Goal: Transaction & Acquisition: Download file/media

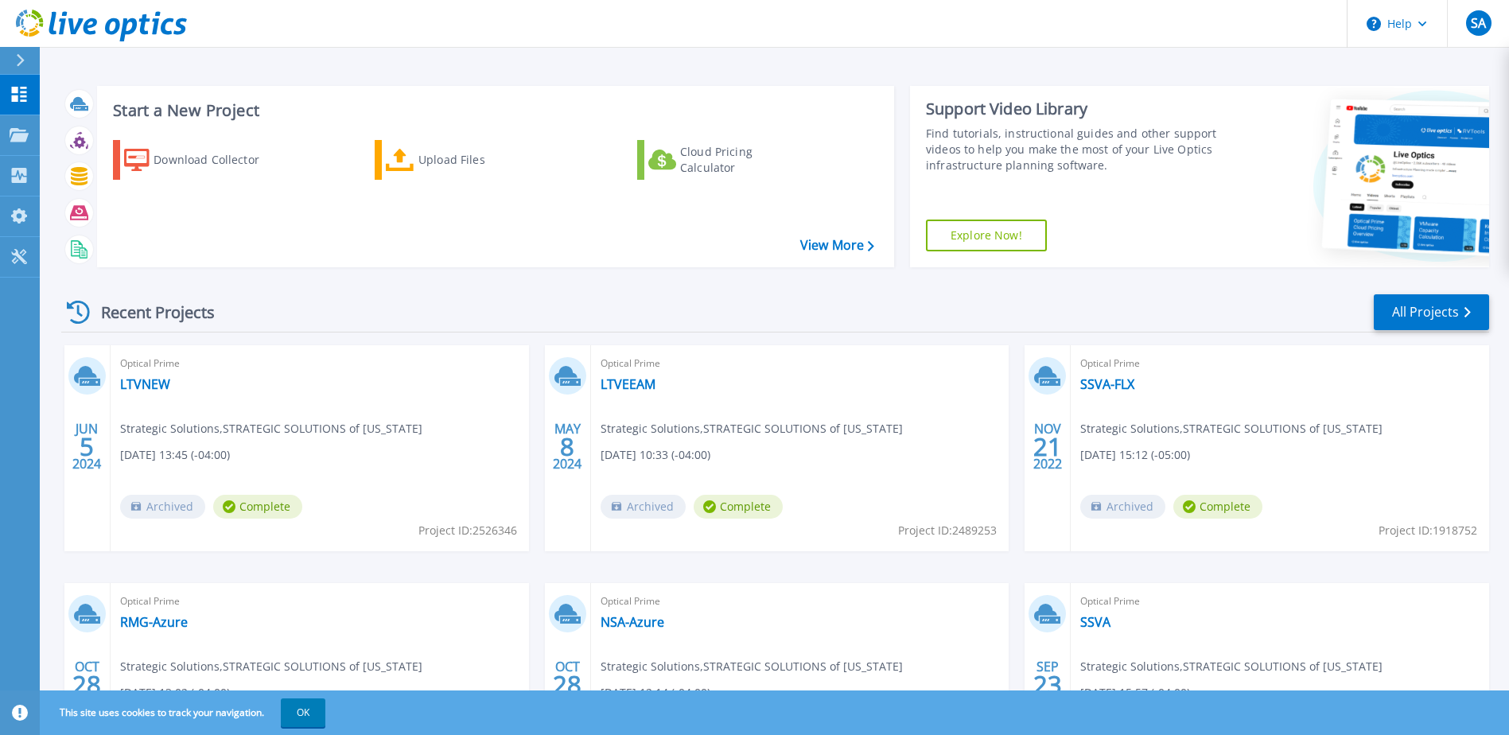
drag, startPoint x: 18, startPoint y: 60, endPoint x: 26, endPoint y: 64, distance: 10.0
click at [18, 60] on icon at bounding box center [20, 60] width 9 height 13
click at [275, 223] on div "Download Collector Upload Files Cloud Pricing Calculator" at bounding box center [493, 193] width 786 height 132
click at [317, 710] on button "OK" at bounding box center [303, 713] width 45 height 29
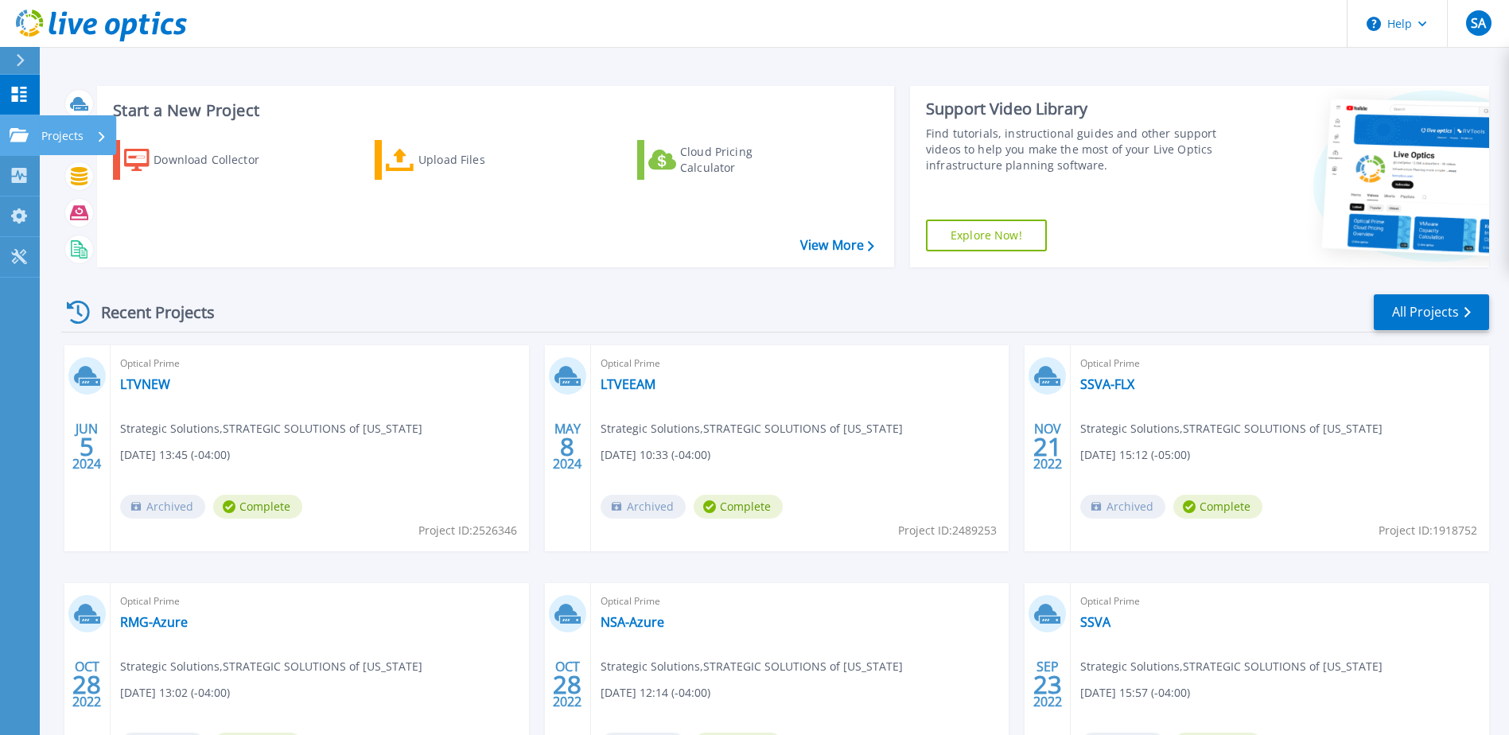
click at [69, 133] on p "Projects" at bounding box center [62, 135] width 42 height 41
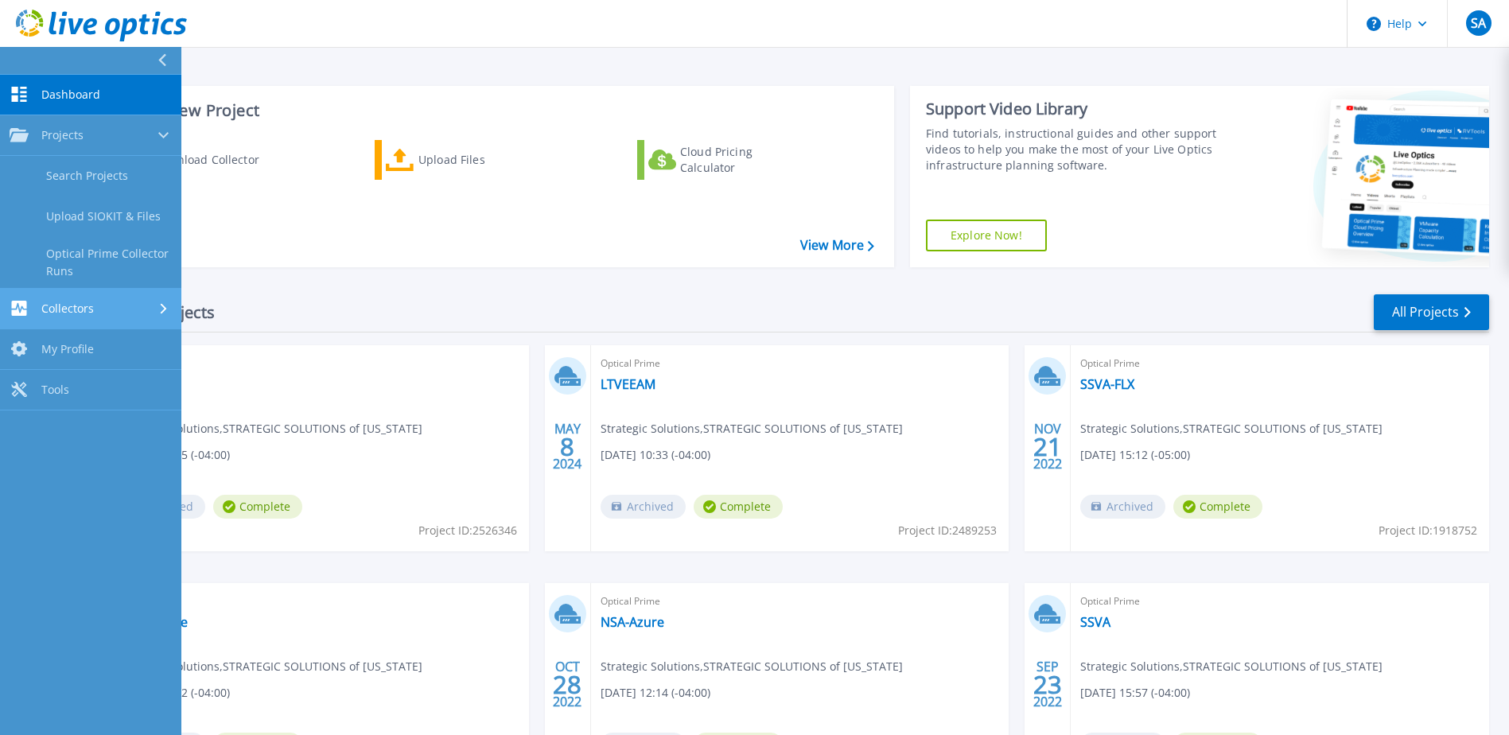
click at [103, 313] on div "Collectors" at bounding box center [91, 308] width 162 height 15
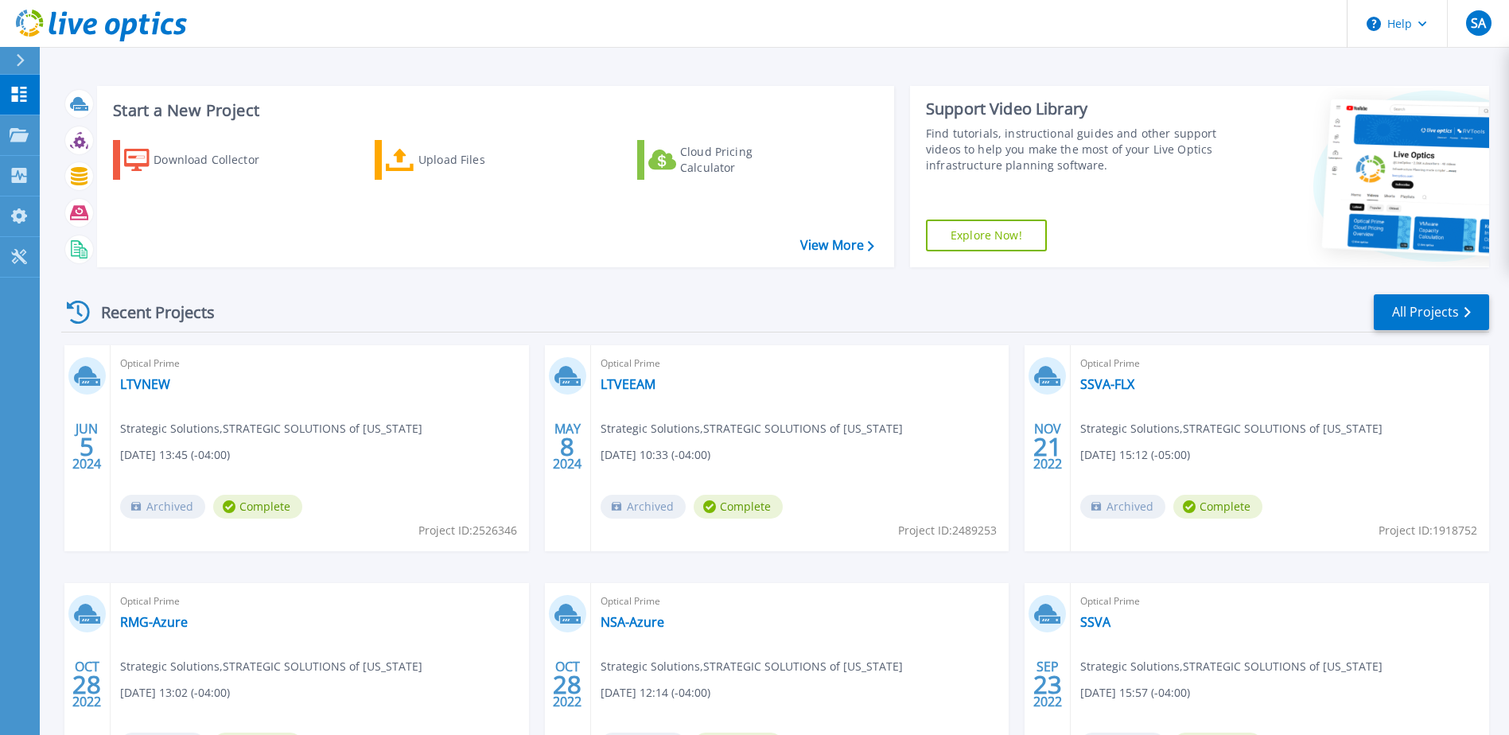
click at [298, 214] on div "Download Collector Upload Files Cloud Pricing Calculator" at bounding box center [493, 193] width 786 height 132
click at [831, 248] on link "View More" at bounding box center [837, 245] width 74 height 15
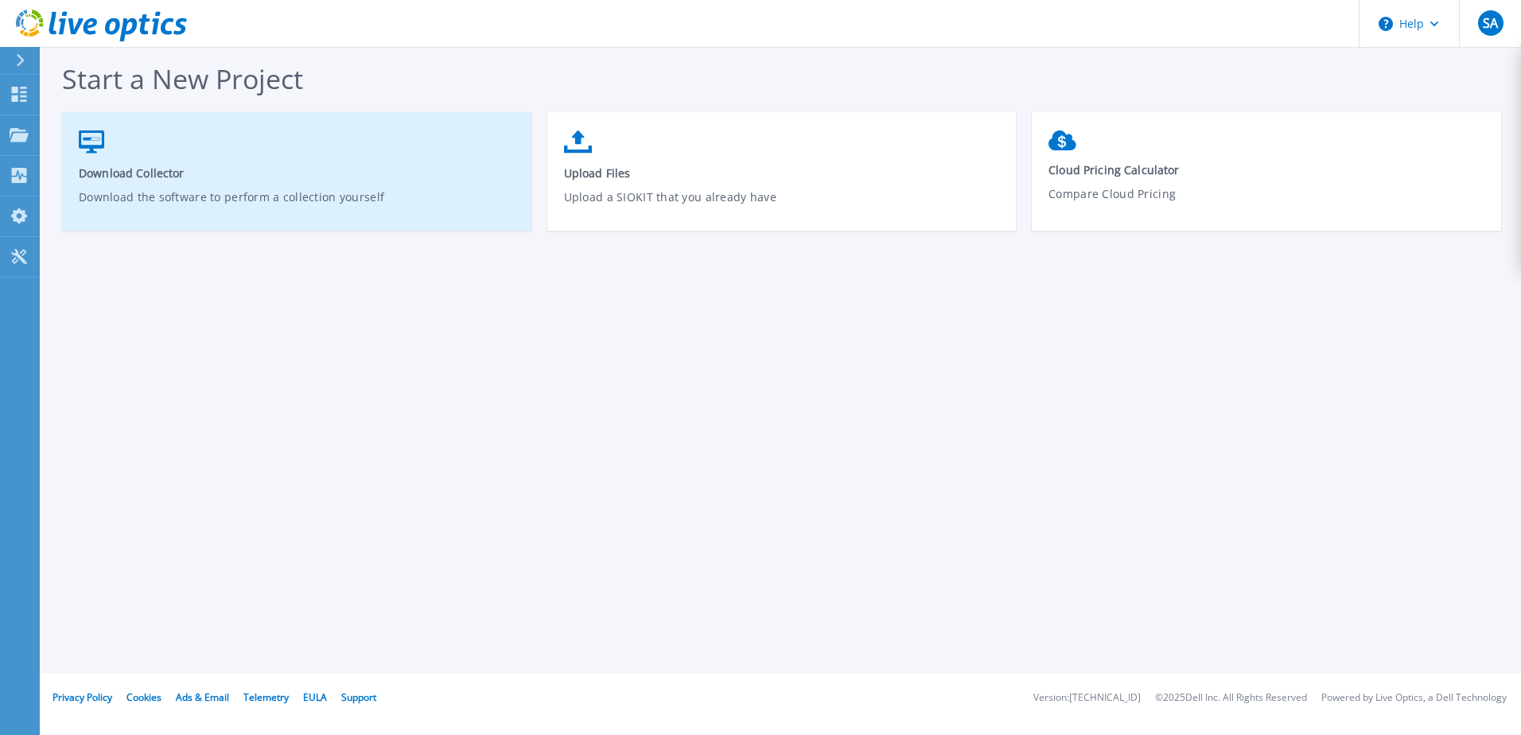
click at [189, 179] on span "Download Collector" at bounding box center [297, 173] width 437 height 15
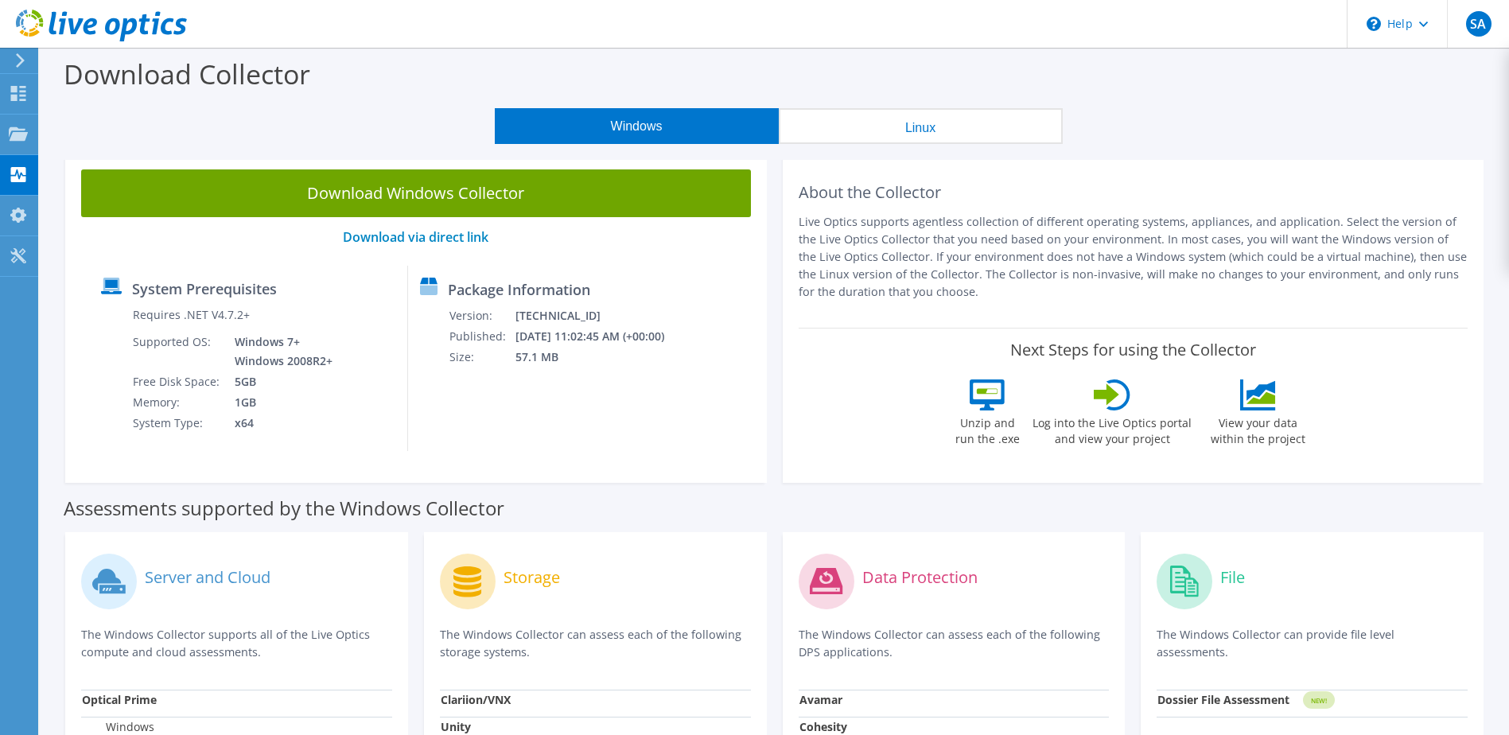
click at [13, 62] on div at bounding box center [18, 60] width 18 height 14
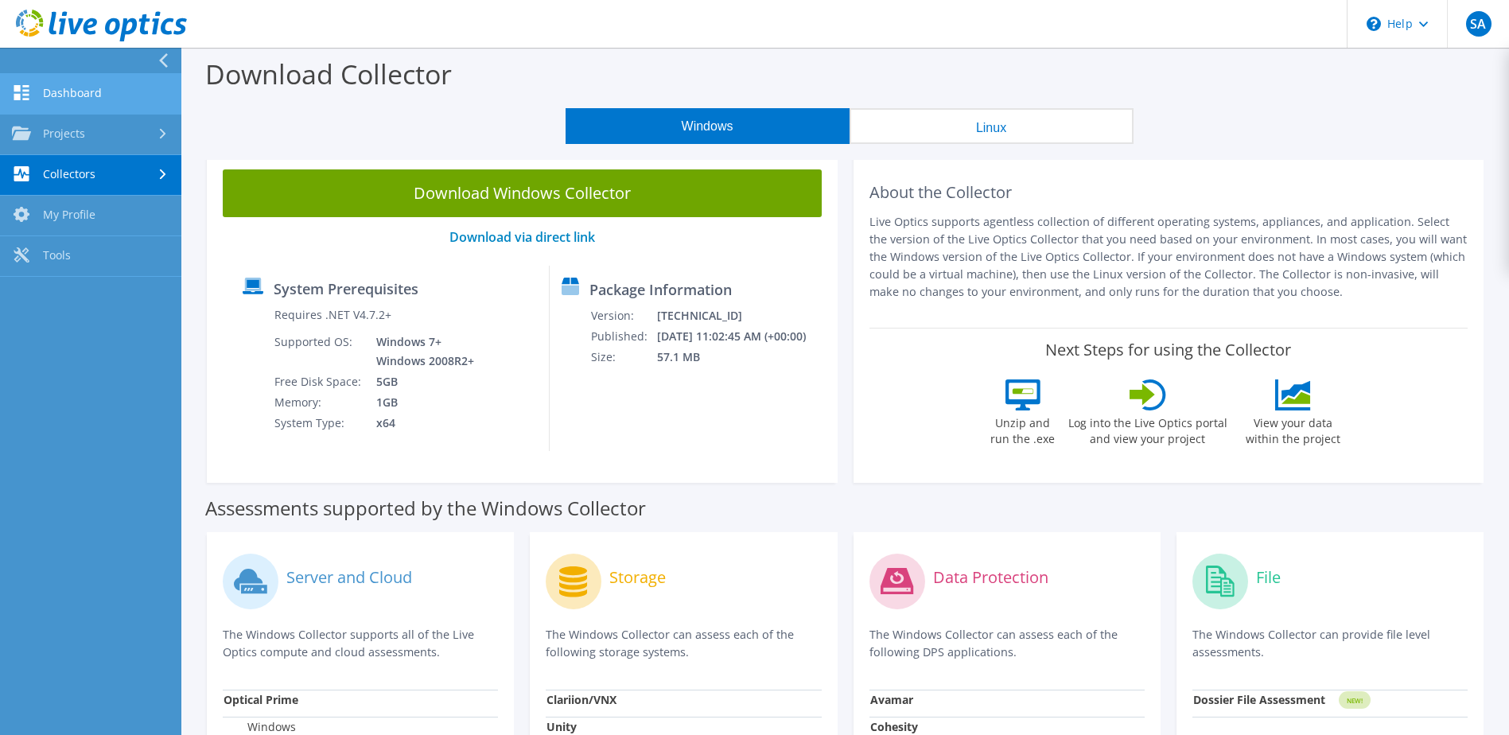
click at [112, 94] on link "Dashboard" at bounding box center [90, 94] width 181 height 41
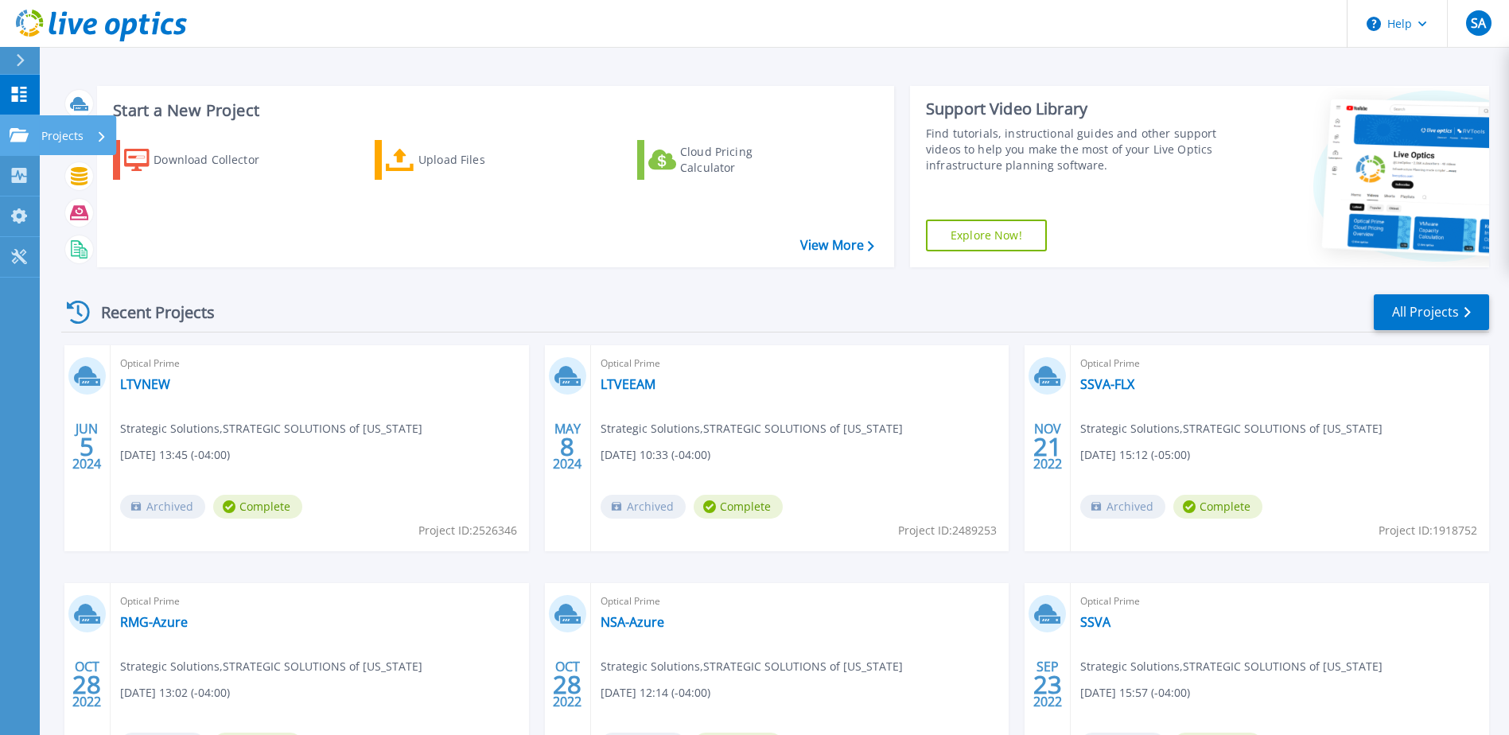
click at [102, 138] on icon at bounding box center [102, 136] width 6 height 10
click at [719, 240] on div "Download Collector Upload Files Cloud Pricing Calculator" at bounding box center [493, 193] width 786 height 132
click at [1029, 236] on link "Explore Now!" at bounding box center [986, 236] width 121 height 32
click at [246, 164] on div "Download Collector" at bounding box center [217, 160] width 127 height 32
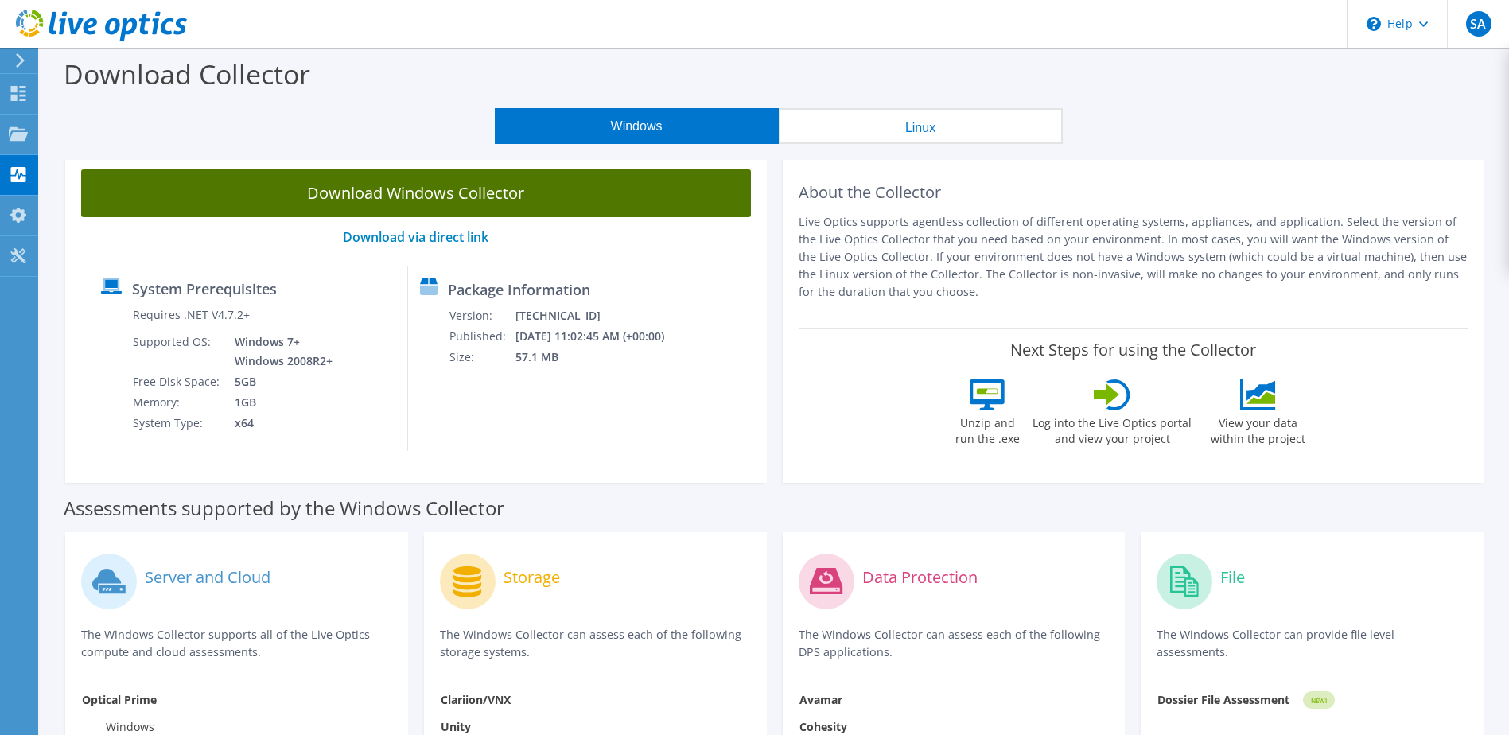
click at [380, 195] on link "Download Windows Collector" at bounding box center [416, 193] width 670 height 48
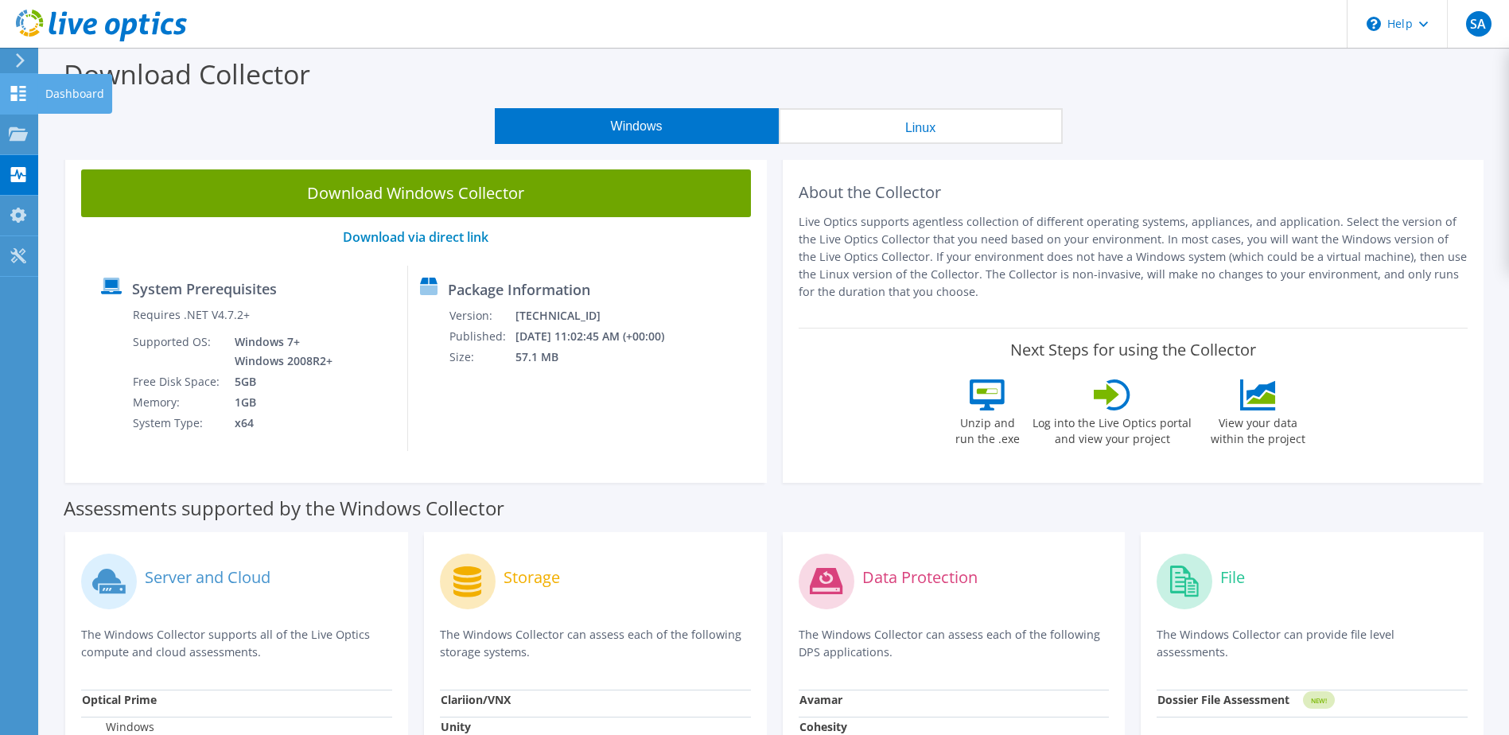
click at [14, 94] on icon at bounding box center [18, 93] width 19 height 15
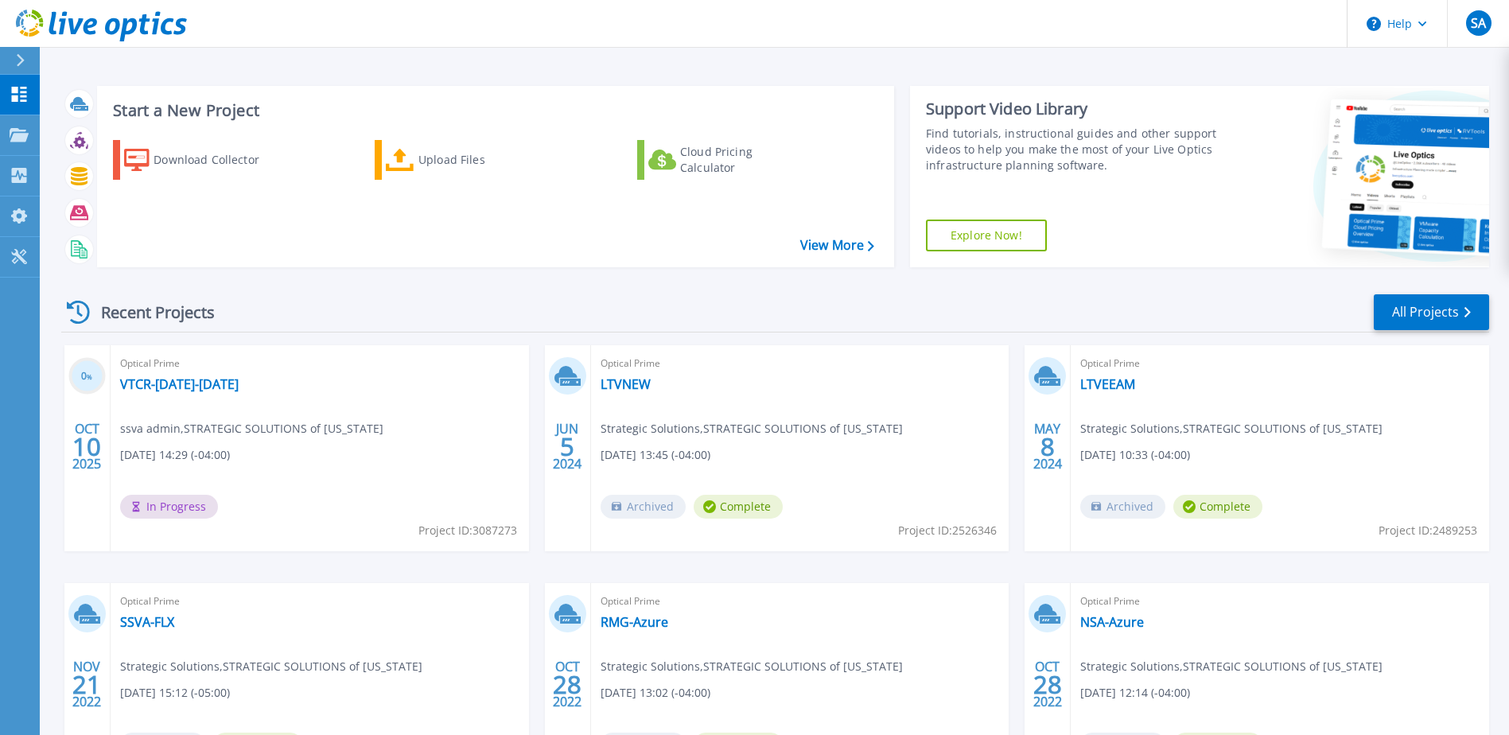
click at [290, 294] on div "Recent Projects All Projects" at bounding box center [775, 313] width 1428 height 40
click at [185, 387] on link "VTCR-[DATE]-[DATE]" at bounding box center [179, 384] width 119 height 16
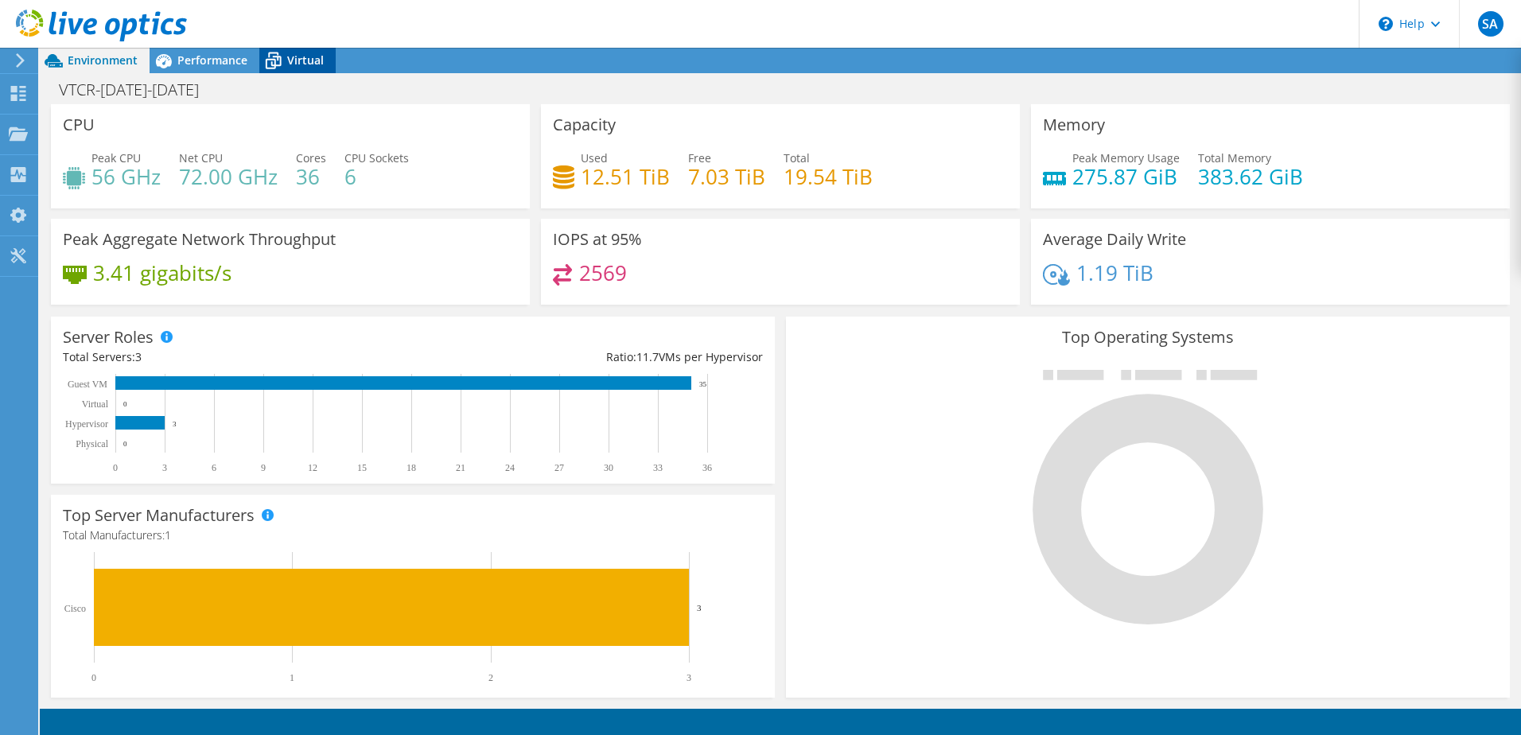
click at [289, 62] on span "Virtual" at bounding box center [305, 60] width 37 height 15
